Goal: Download file/media

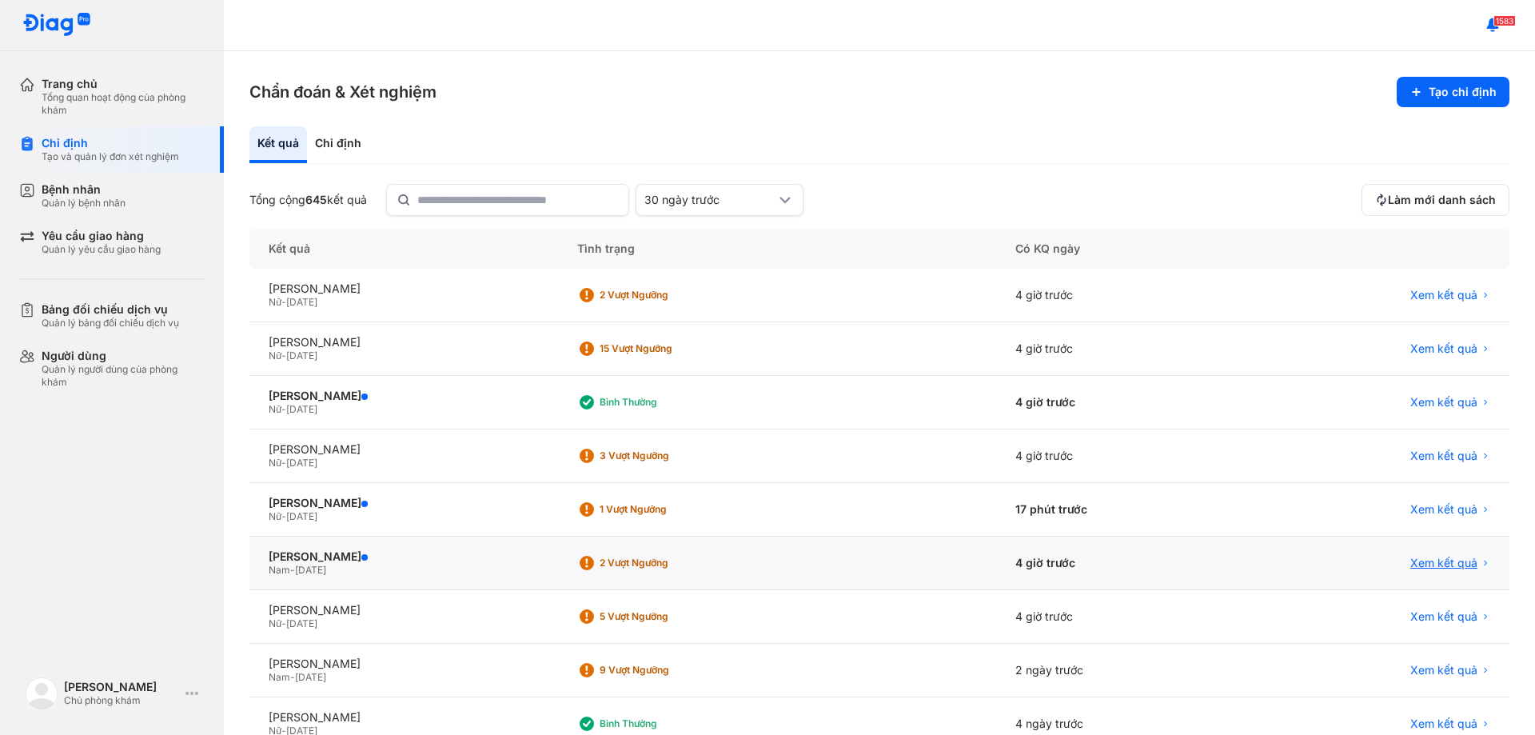
click at [1439, 557] on span "Xem kết quả" at bounding box center [1443, 563] width 67 height 14
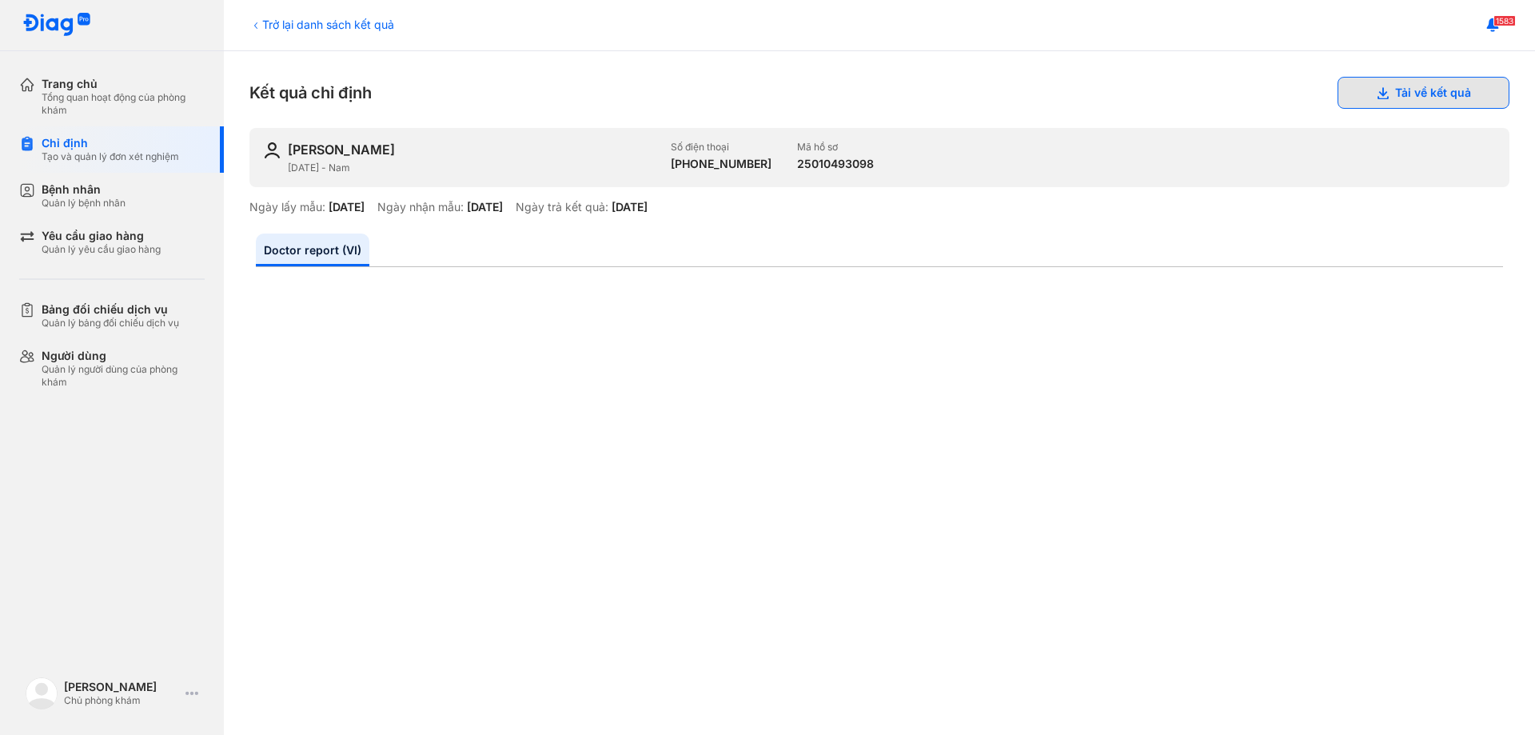
click at [1413, 95] on button "Tải về kết quả" at bounding box center [1423, 93] width 172 height 32
